Goal: Find specific page/section: Find specific page/section

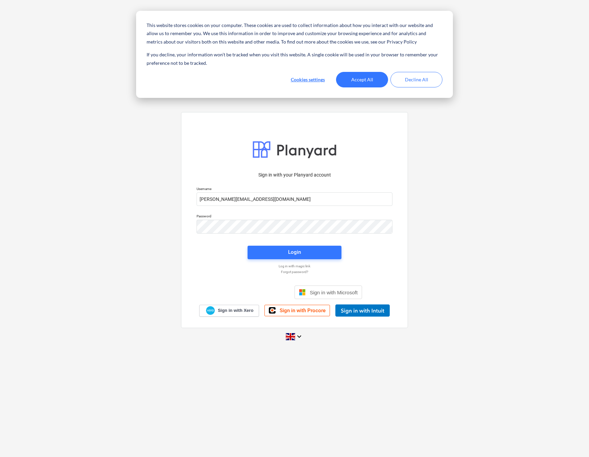
type input "[PERSON_NAME][EMAIL_ADDRESS][DOMAIN_NAME]"
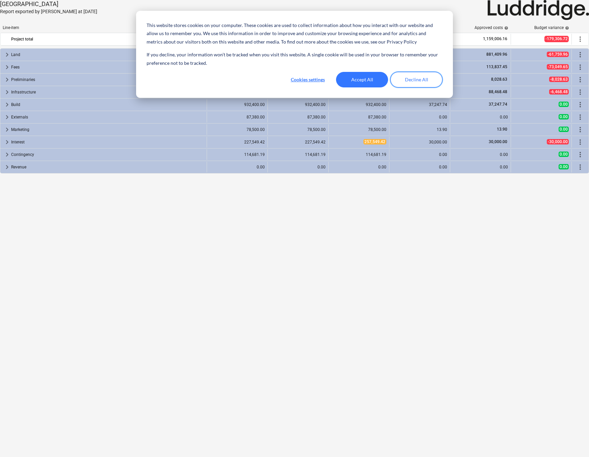
click at [411, 80] on button "Decline All" at bounding box center [416, 80] width 52 height 16
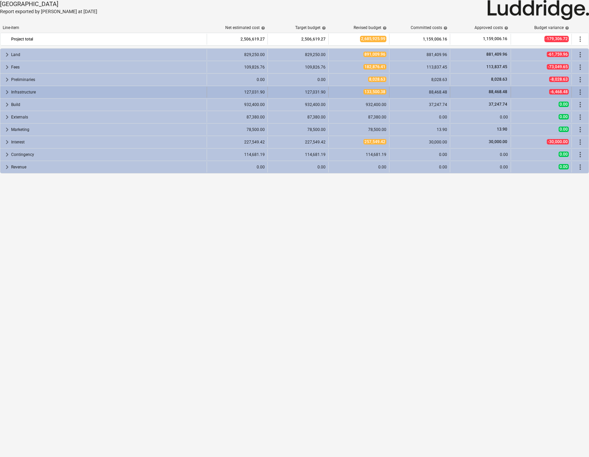
click at [9, 94] on span "keyboard_arrow_right" at bounding box center [7, 92] width 8 height 8
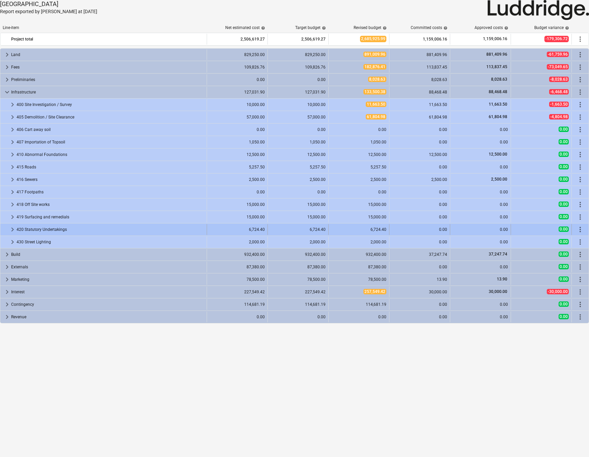
click at [11, 230] on span "keyboard_arrow_right" at bounding box center [12, 230] width 8 height 8
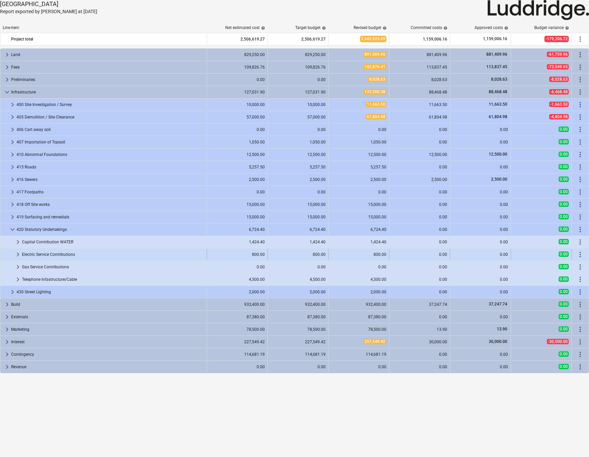
click at [17, 255] on span "keyboard_arrow_right" at bounding box center [18, 254] width 8 height 8
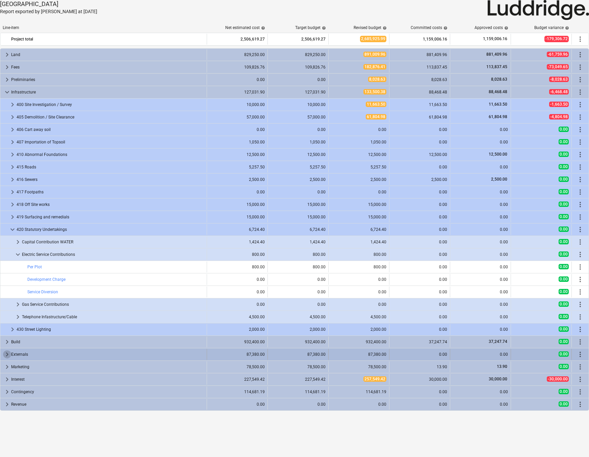
click at [7, 358] on span "keyboard_arrow_right" at bounding box center [7, 354] width 8 height 8
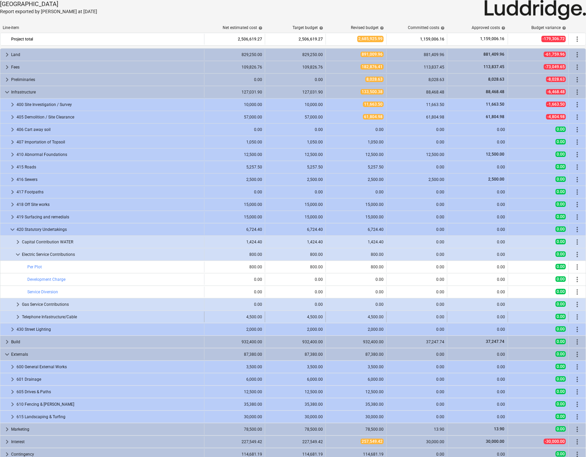
scroll to position [28, 0]
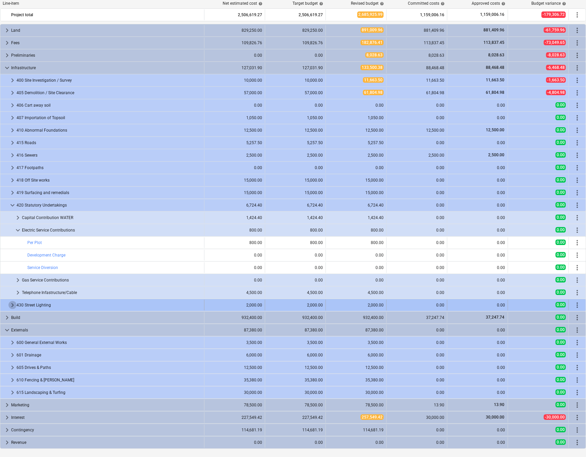
click at [12, 304] on span "keyboard_arrow_right" at bounding box center [12, 305] width 8 height 8
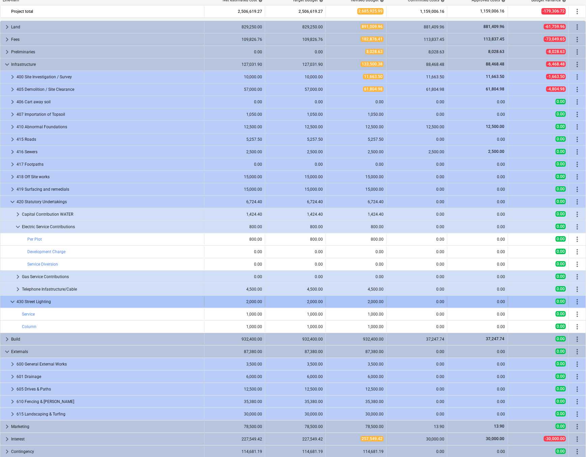
click at [12, 304] on span "keyboard_arrow_down" at bounding box center [12, 302] width 8 height 8
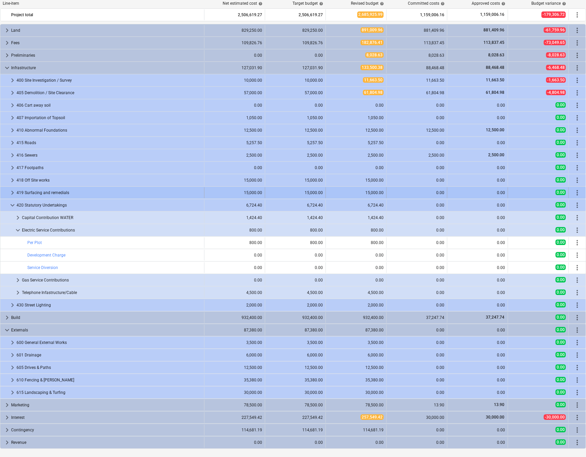
click at [11, 191] on span "keyboard_arrow_right" at bounding box center [12, 193] width 8 height 8
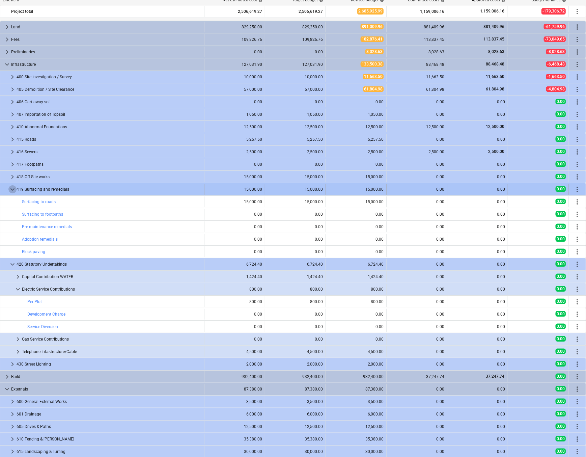
click at [11, 191] on span "keyboard_arrow_down" at bounding box center [12, 189] width 8 height 8
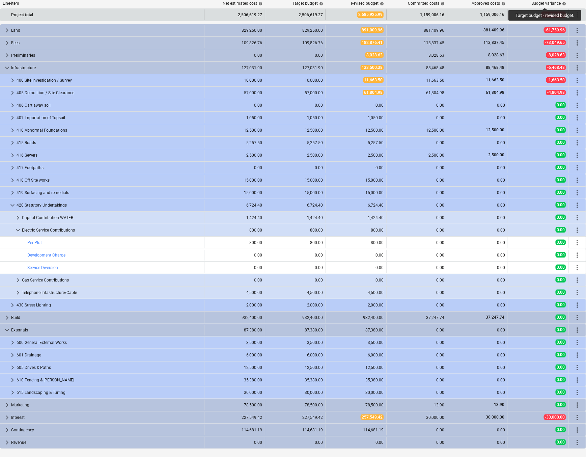
click at [302, 9] on div "2,506,619.27" at bounding box center [295, 14] width 55 height 11
